Goal: Browse casually: Explore the website without a specific task or goal

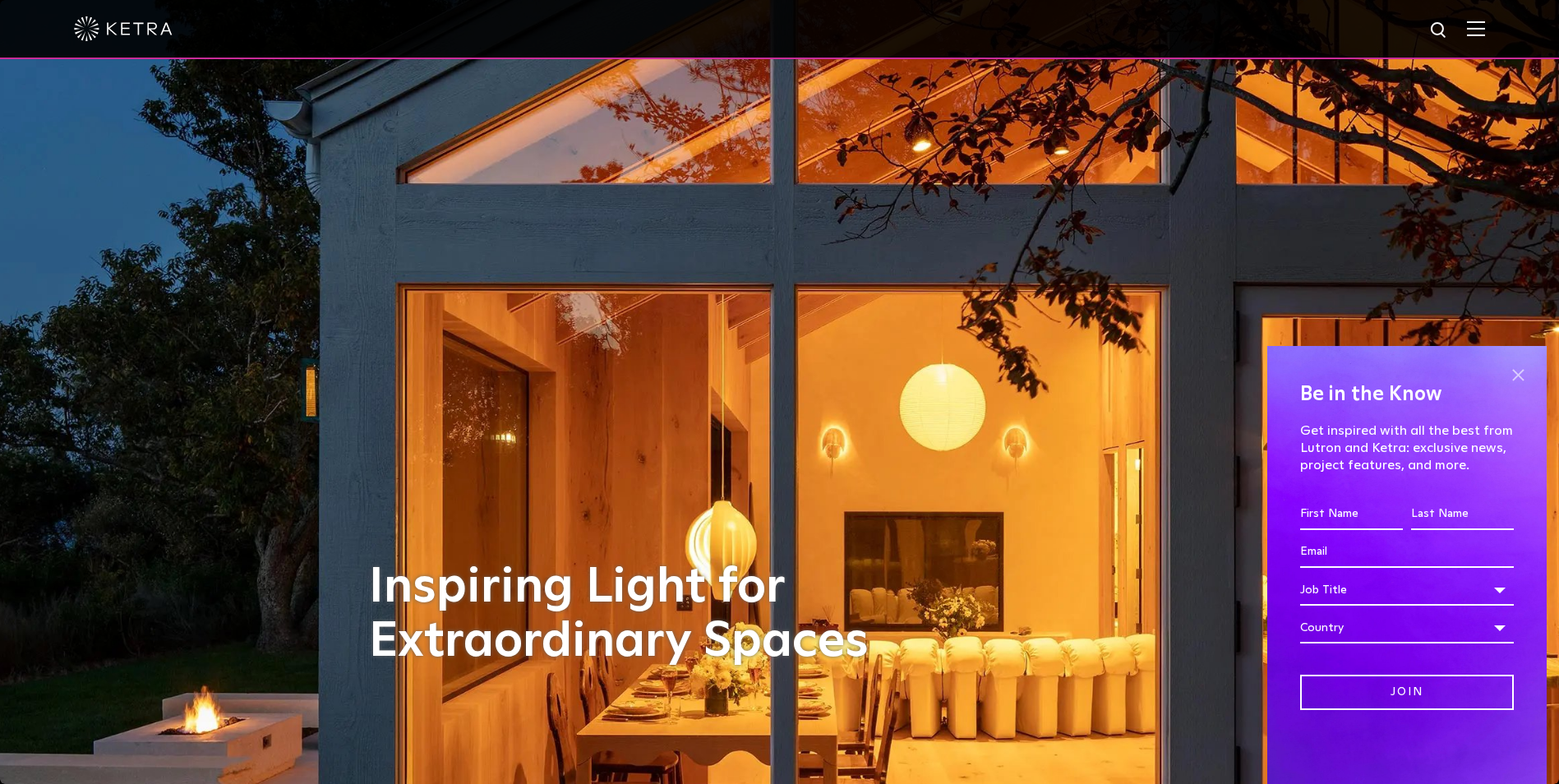
click at [1521, 371] on span at bounding box center [1518, 374] width 25 height 25
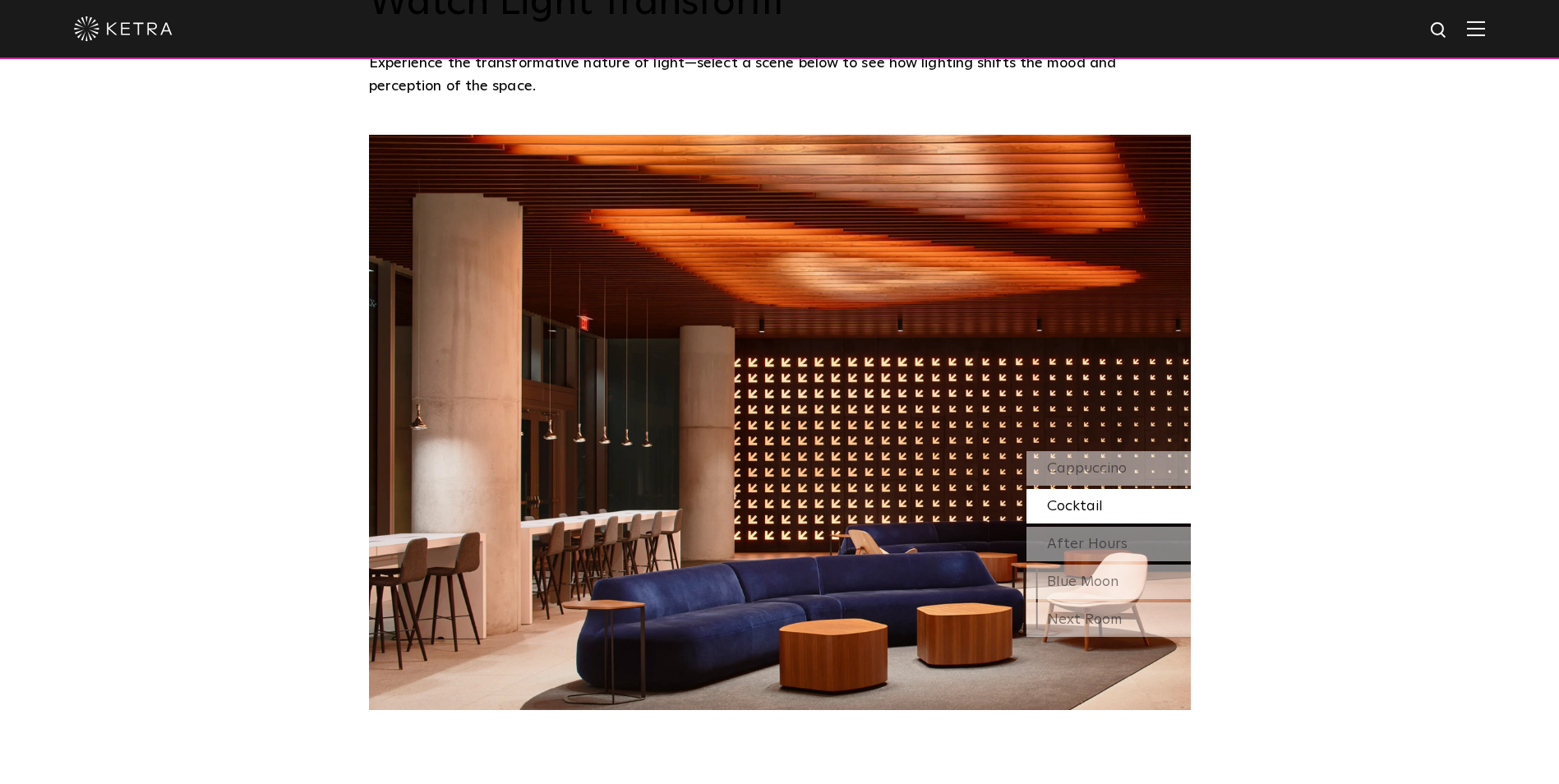
scroll to position [1462, 0]
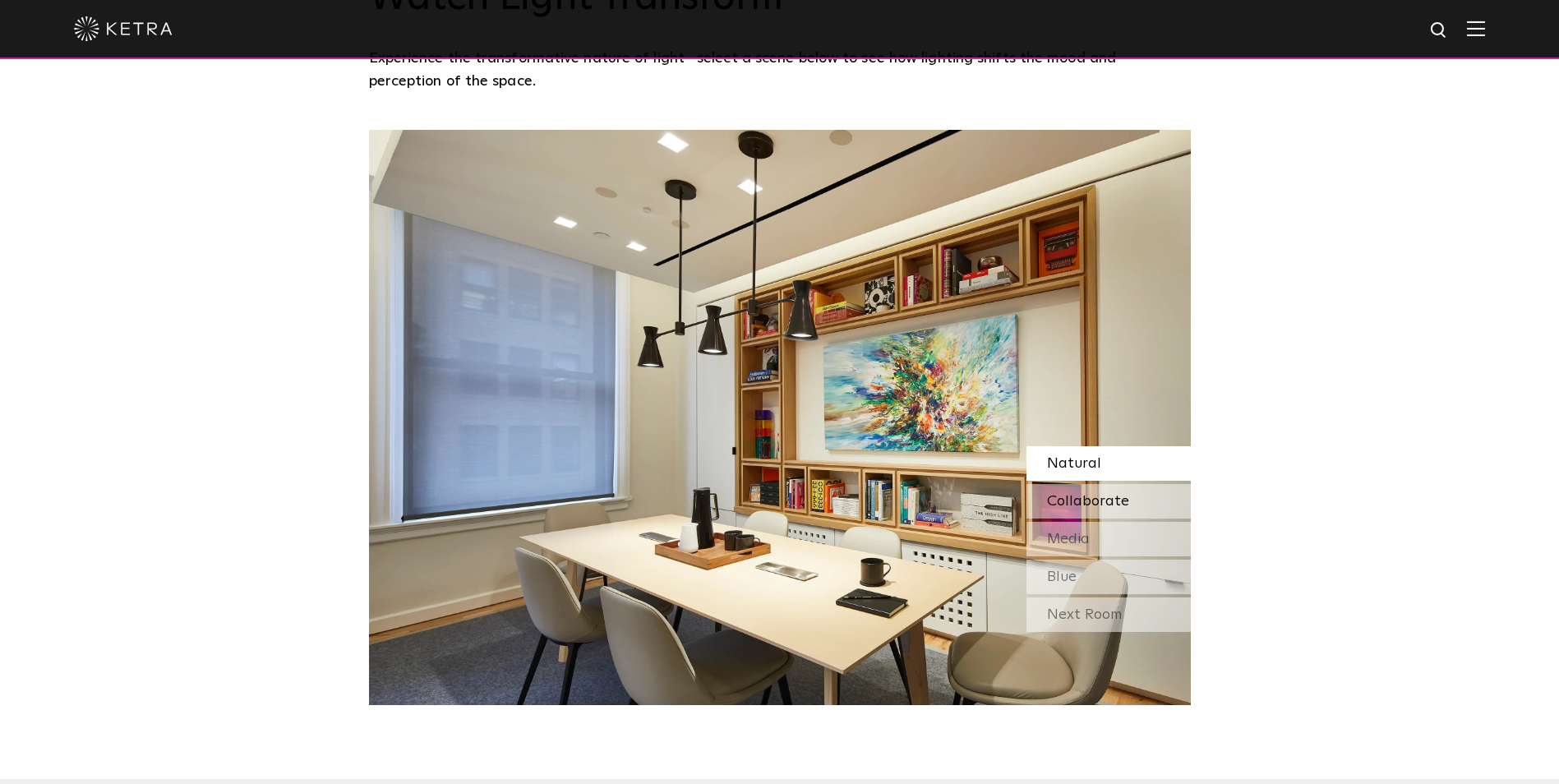
click at [1103, 506] on span "Collaborate" at bounding box center [1088, 501] width 82 height 15
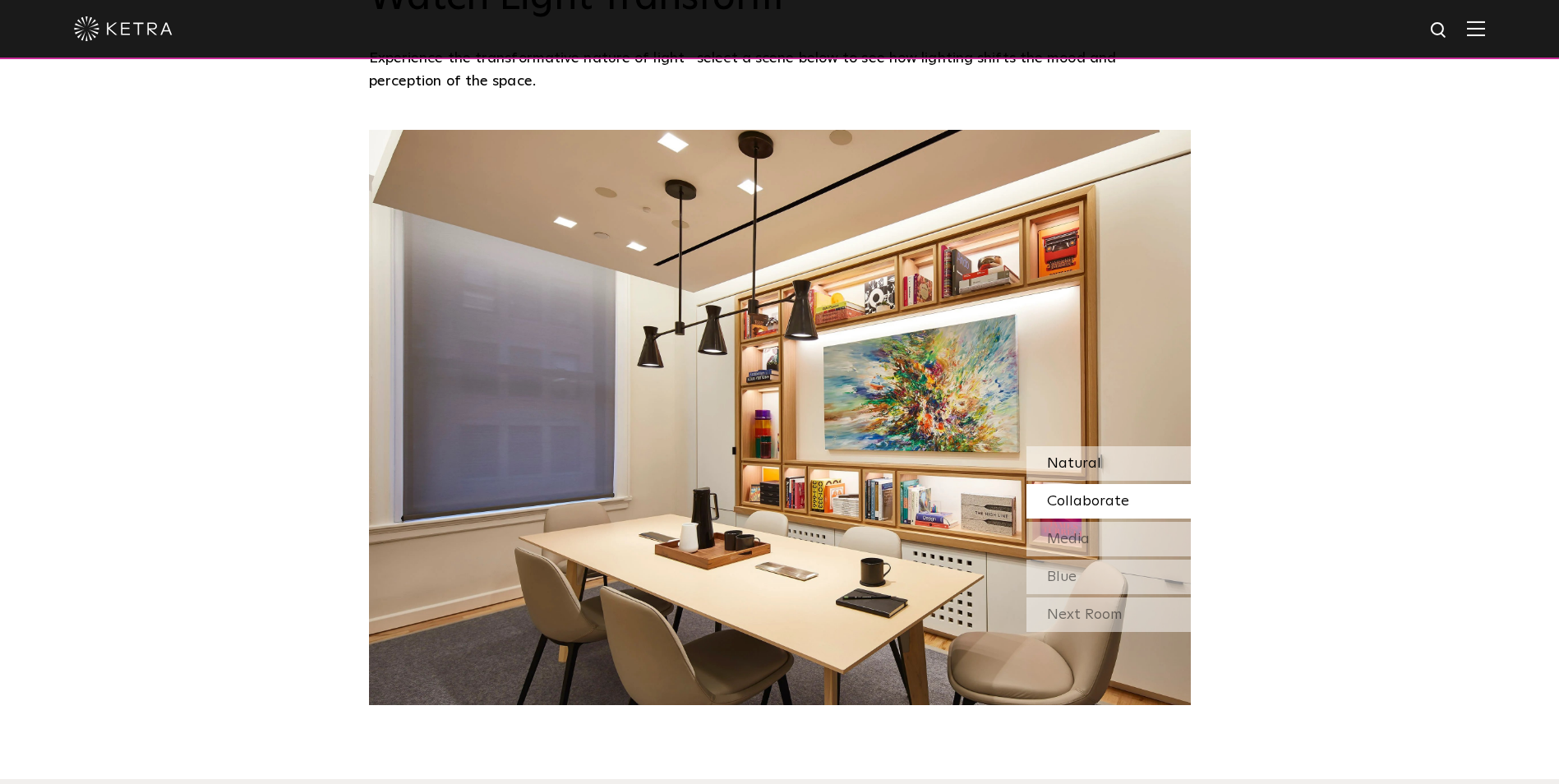
click at [1089, 460] on span "Natural" at bounding box center [1074, 463] width 54 height 15
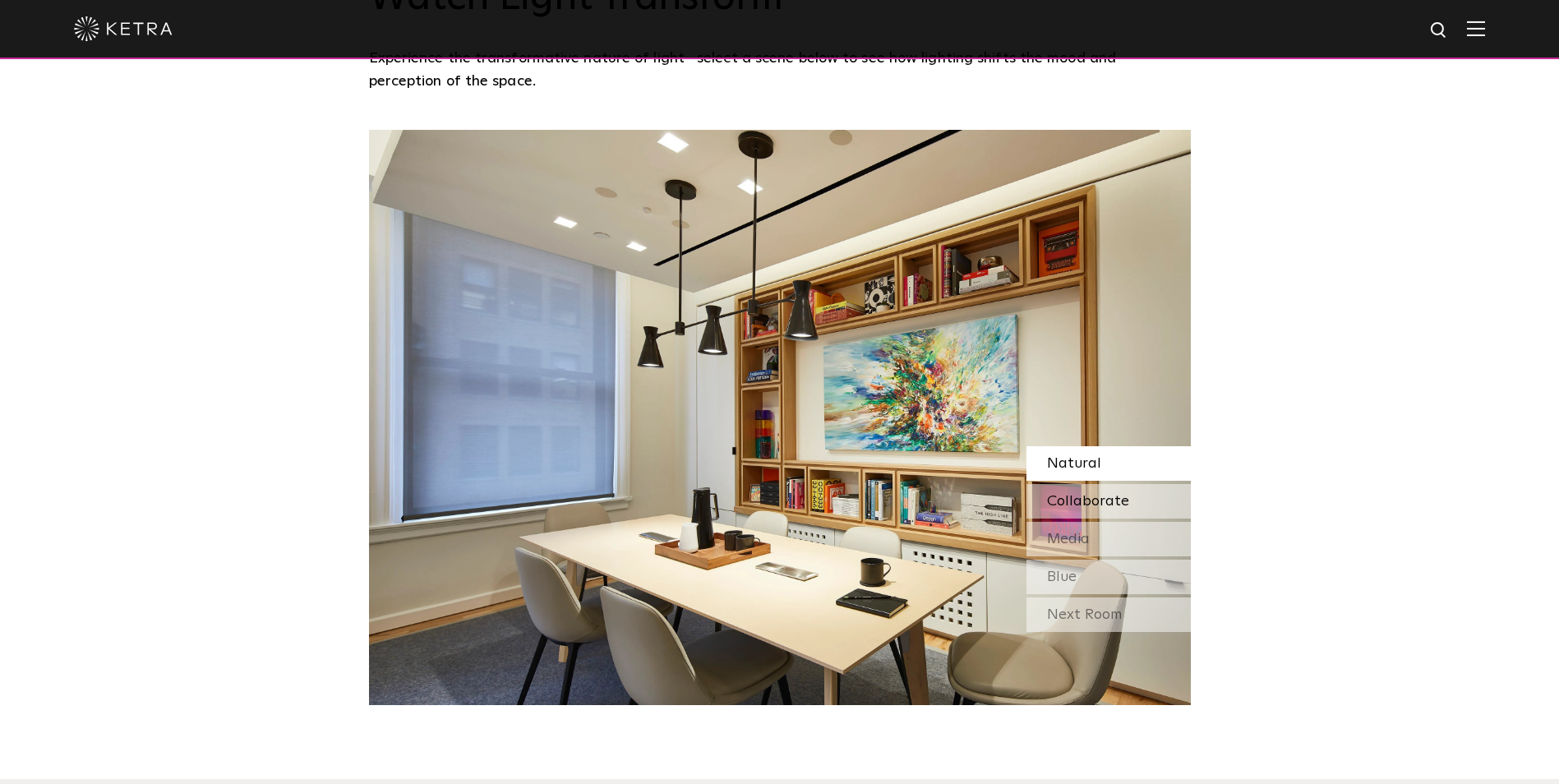
click at [1095, 501] on span "Collaborate" at bounding box center [1088, 501] width 82 height 15
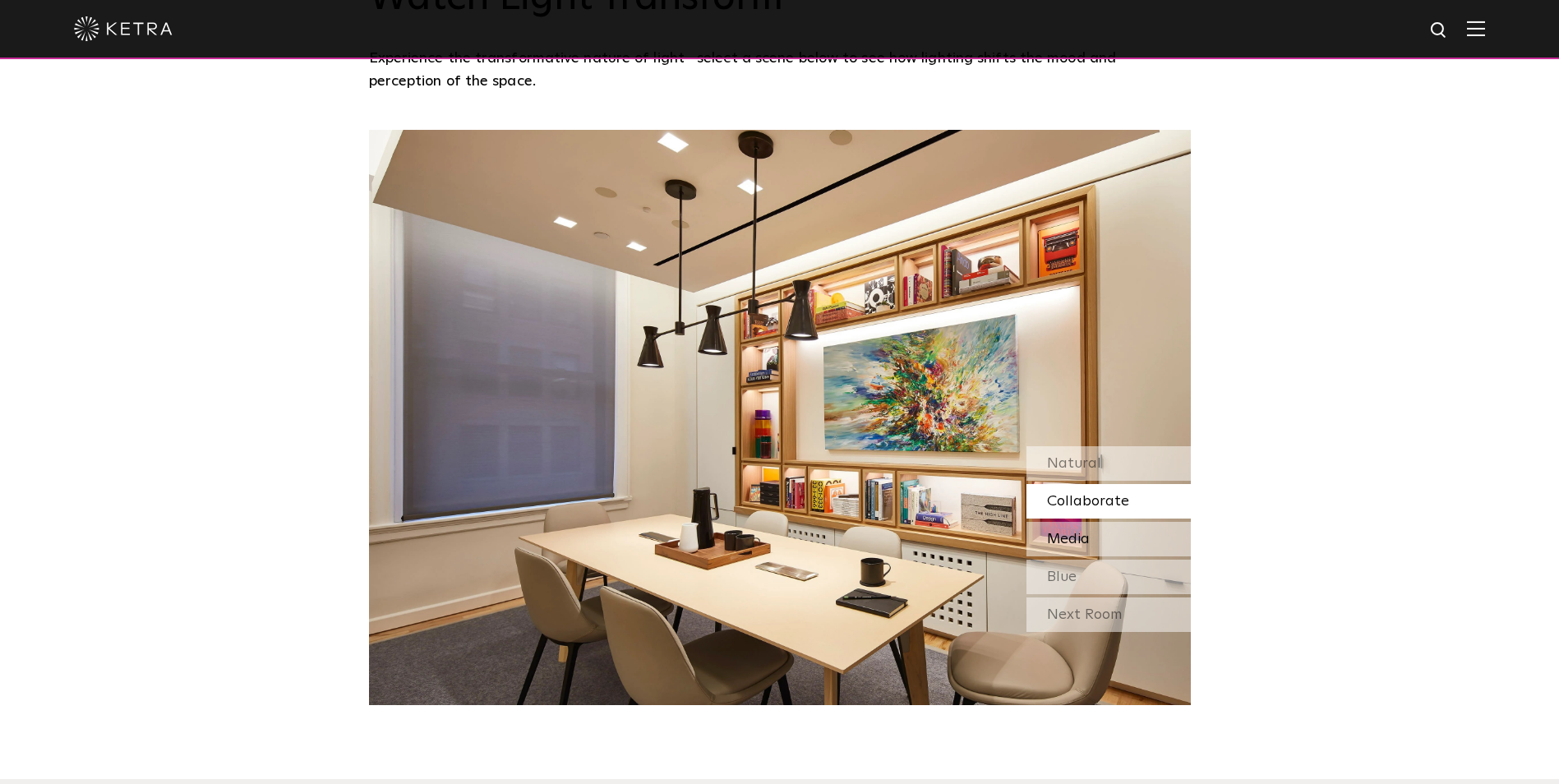
click at [1095, 531] on div "Media" at bounding box center [1109, 539] width 164 height 34
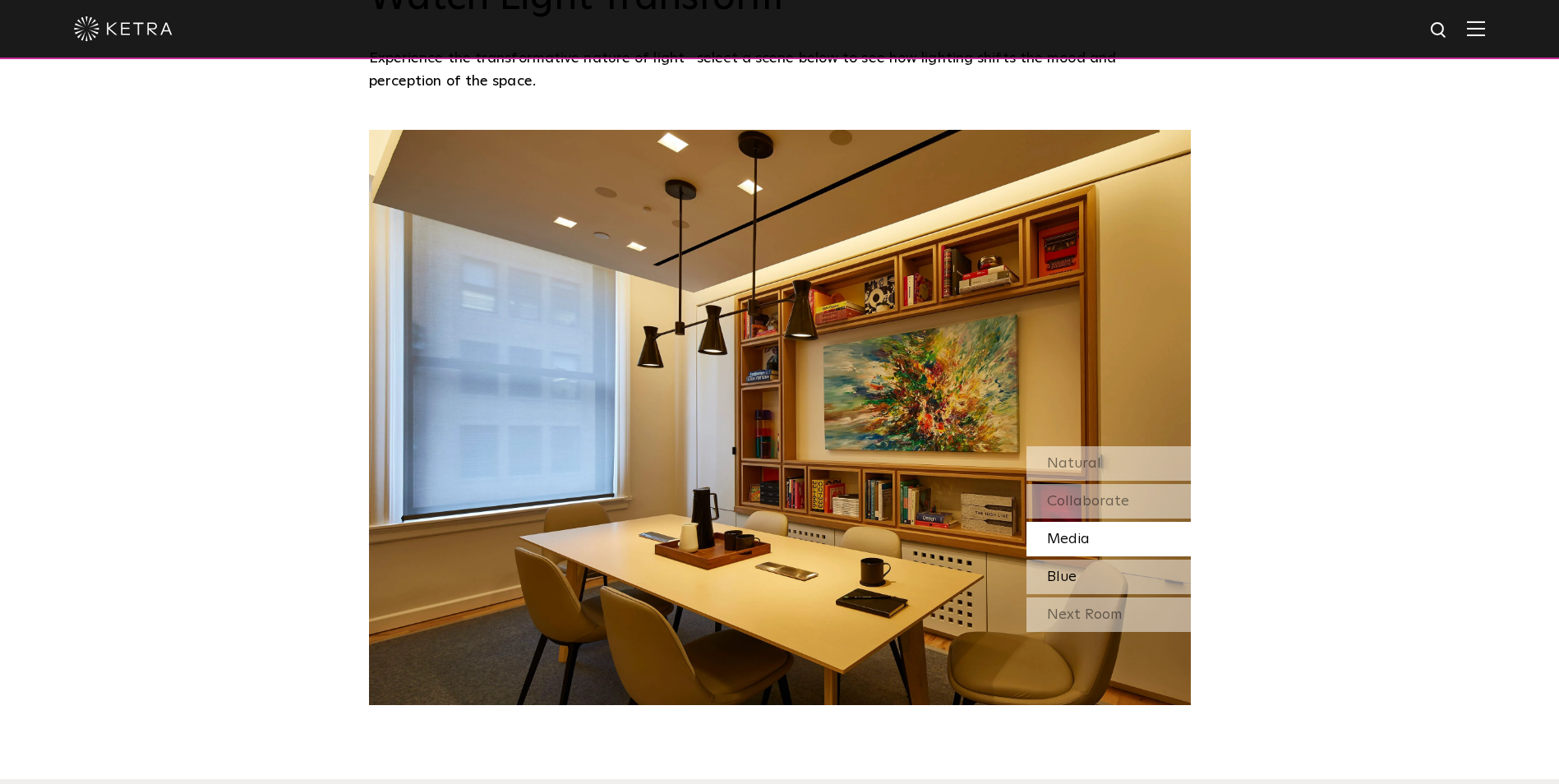
click at [1084, 577] on div "Blue" at bounding box center [1109, 577] width 164 height 34
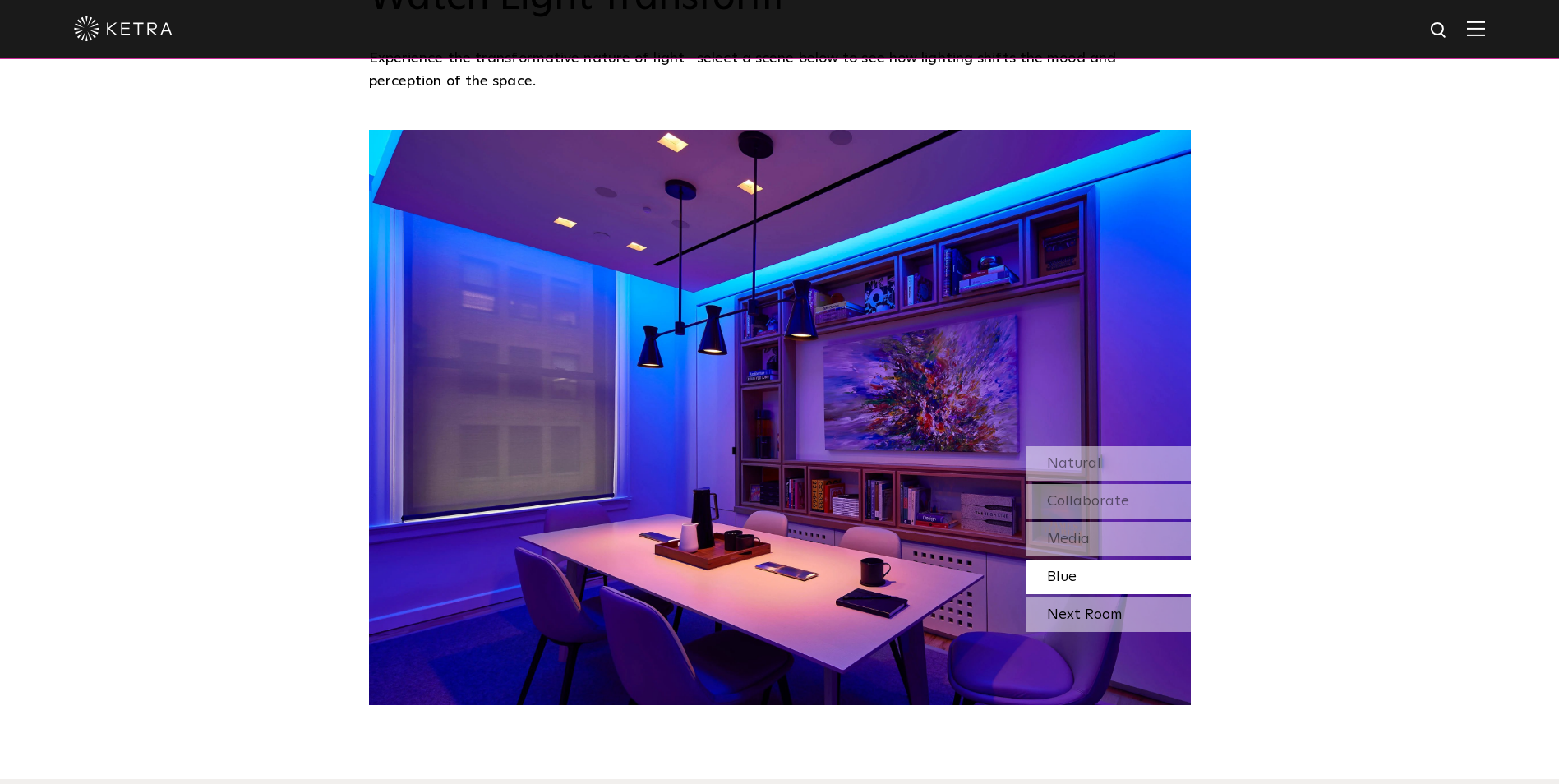
click at [1083, 618] on div "Next Room" at bounding box center [1109, 614] width 164 height 34
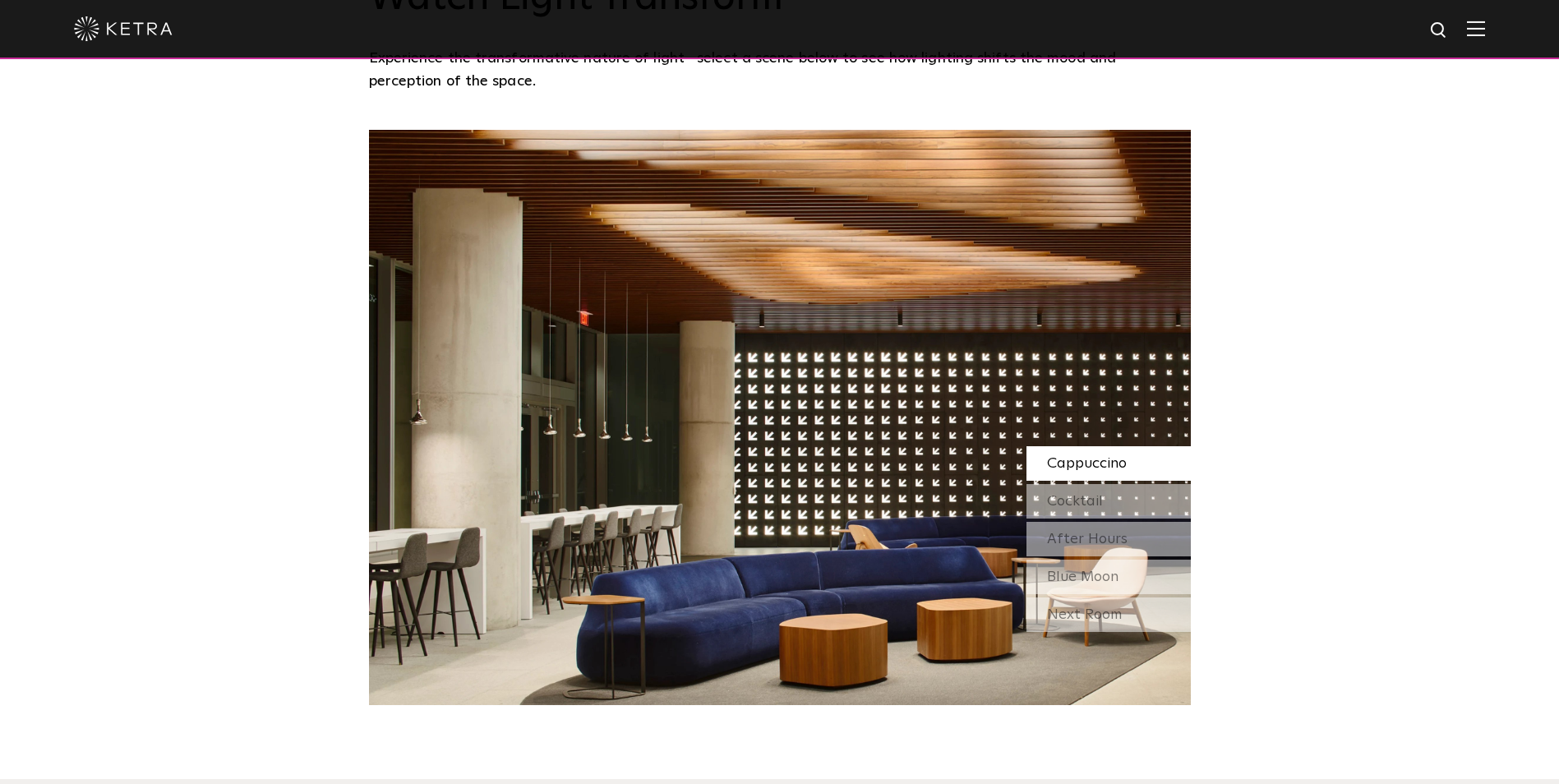
click at [1087, 467] on span "Cappuccino" at bounding box center [1087, 463] width 79 height 15
click at [1074, 497] on span "Cocktail" at bounding box center [1075, 501] width 56 height 15
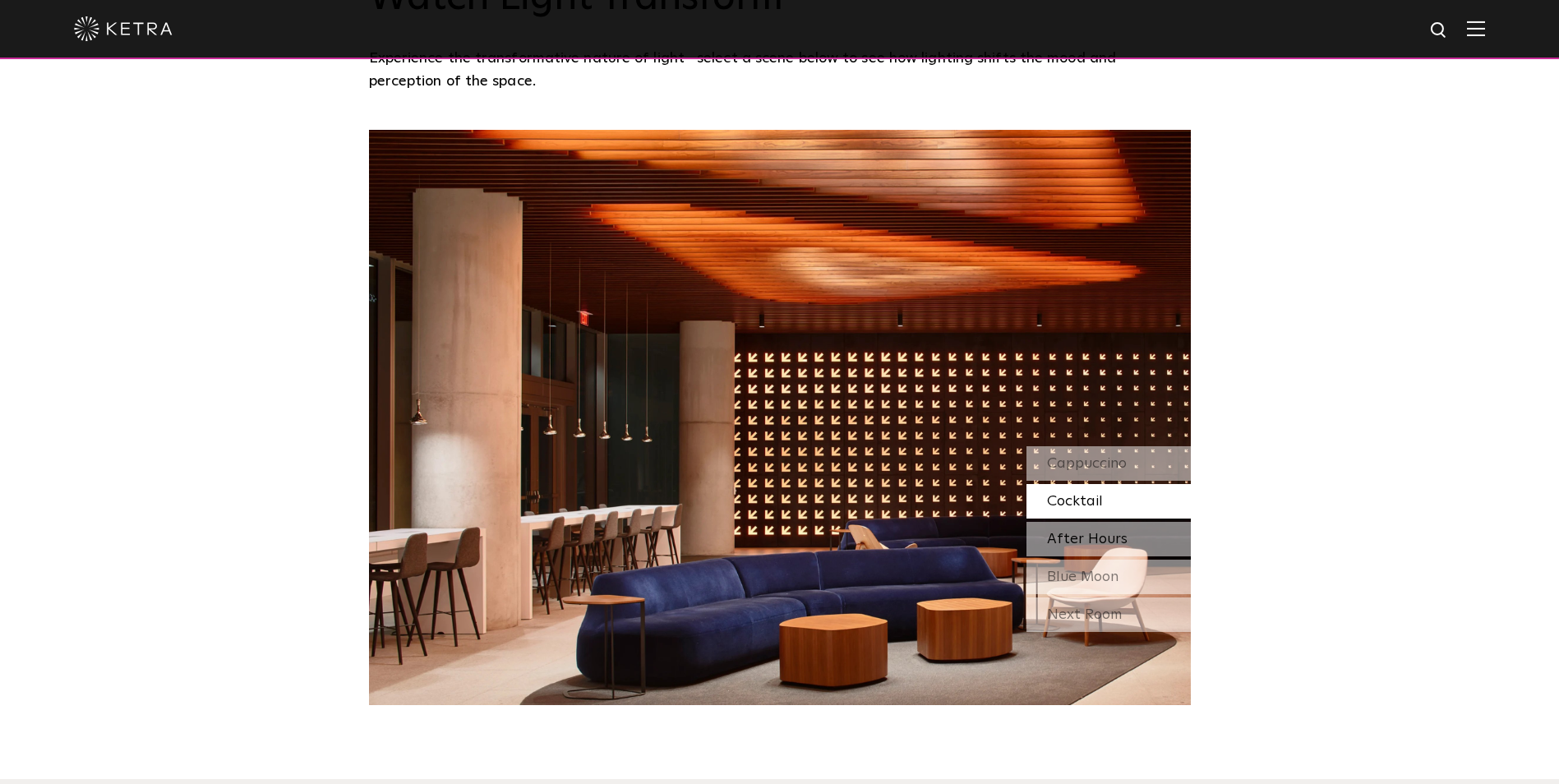
click at [1075, 539] on span "After Hours" at bounding box center [1087, 539] width 80 height 15
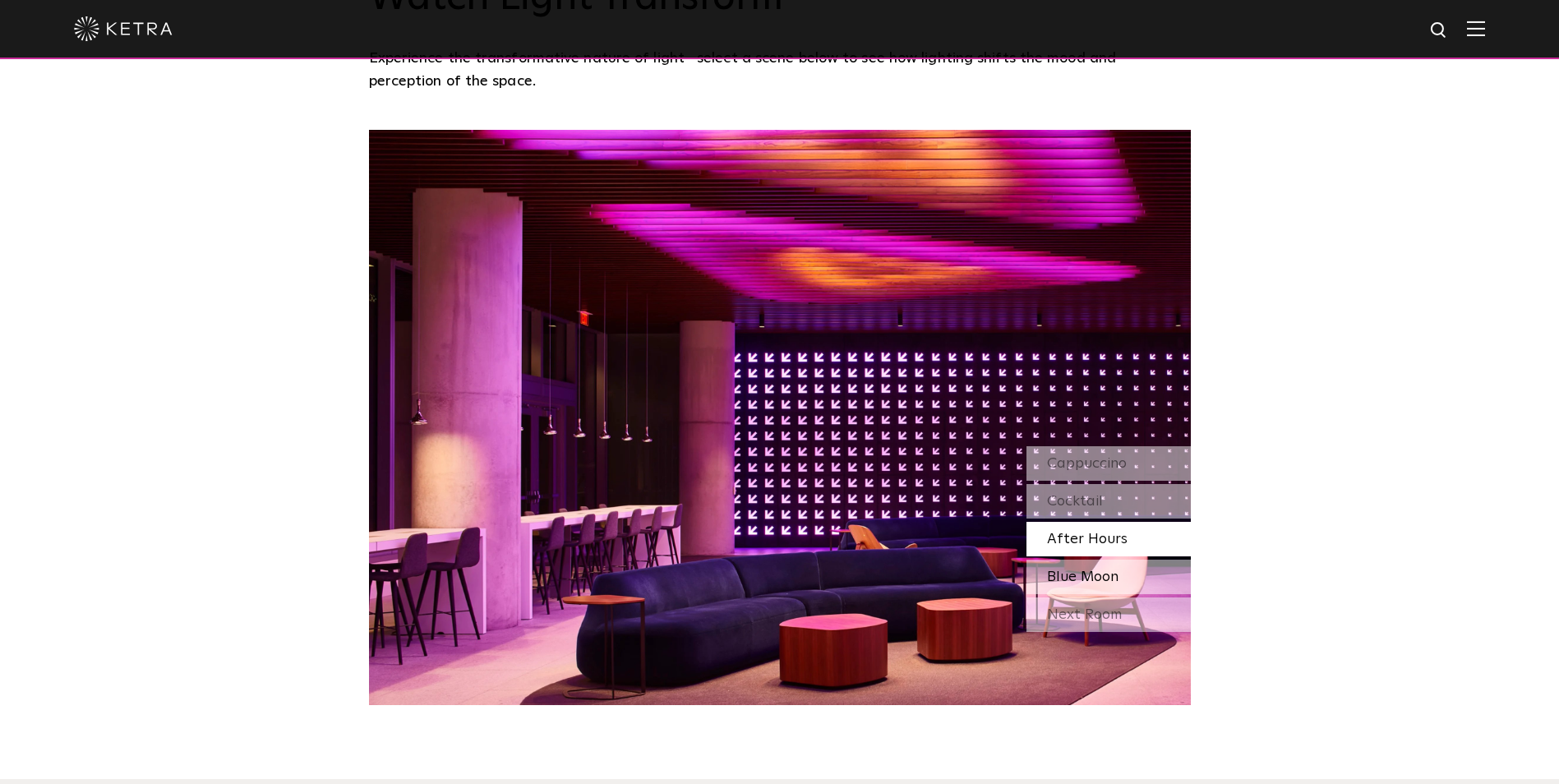
click at [1094, 581] on span "Blue Moon" at bounding box center [1083, 577] width 72 height 15
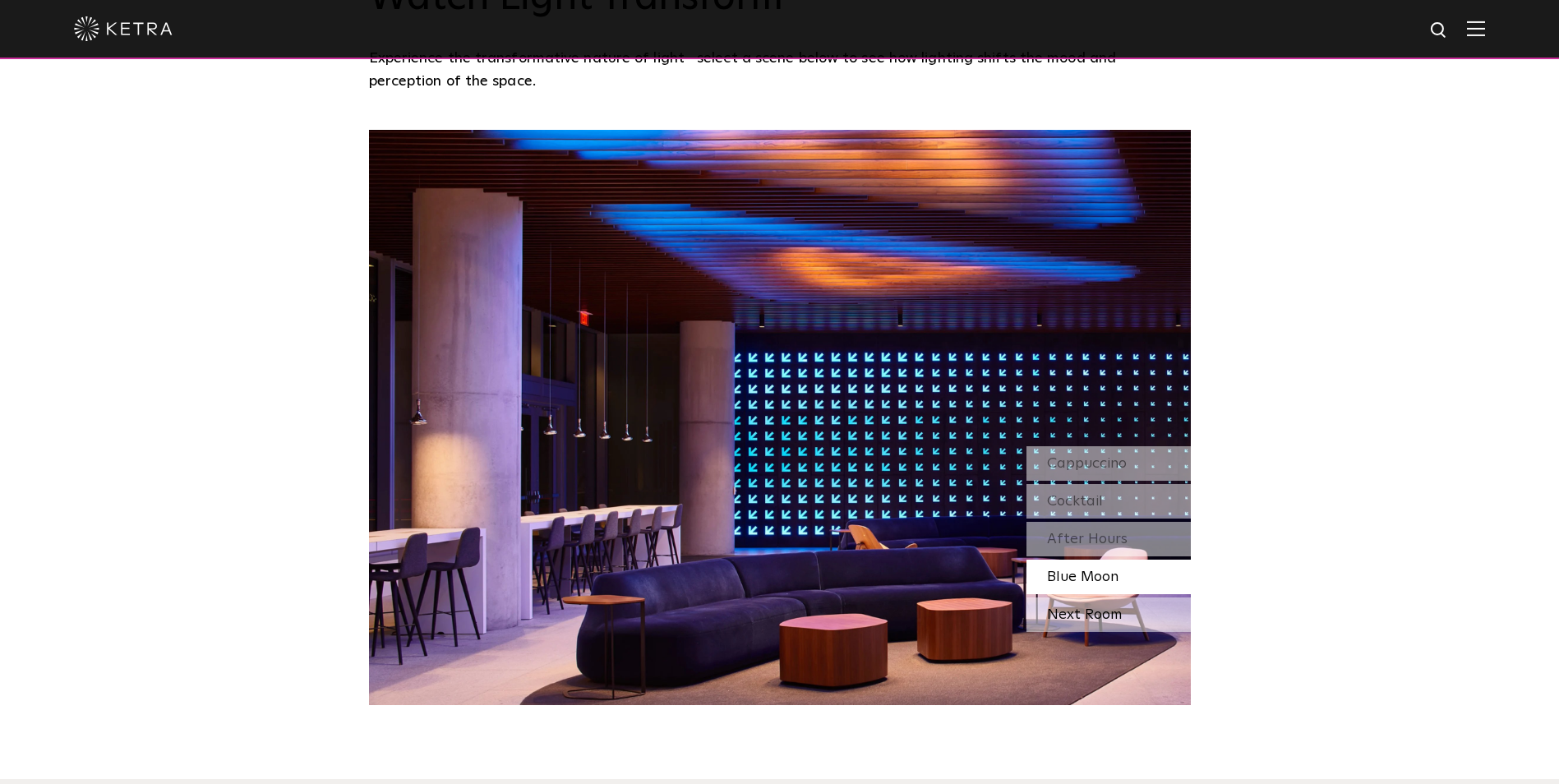
click at [1088, 625] on div "Next Room" at bounding box center [1109, 614] width 164 height 34
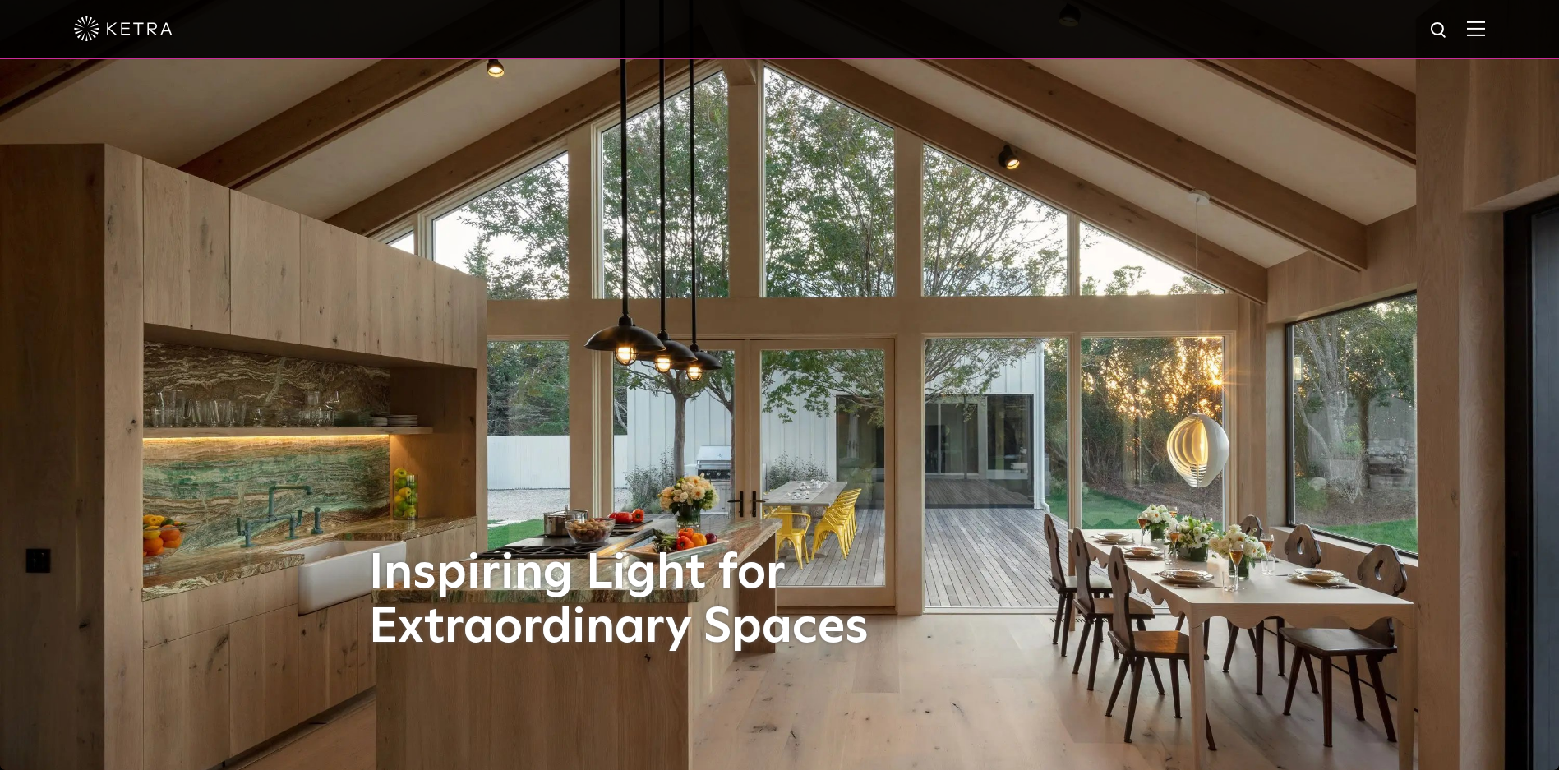
scroll to position [0, 0]
